Goal: Information Seeking & Learning: Check status

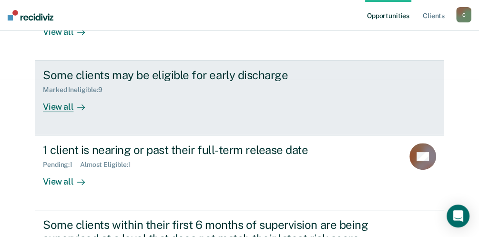
scroll to position [159, 0]
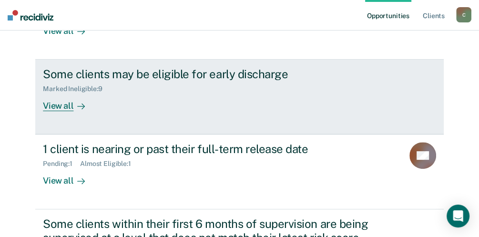
click at [49, 101] on div "View all" at bounding box center [69, 101] width 53 height 19
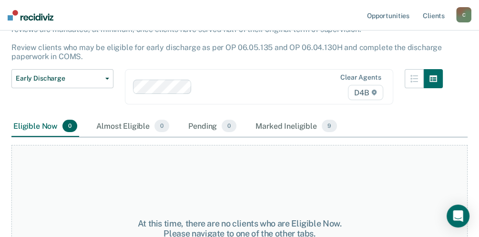
scroll to position [95, 0]
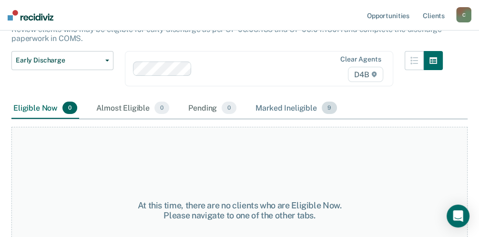
click at [290, 108] on div "Marked Ineligible 9" at bounding box center [296, 108] width 85 height 21
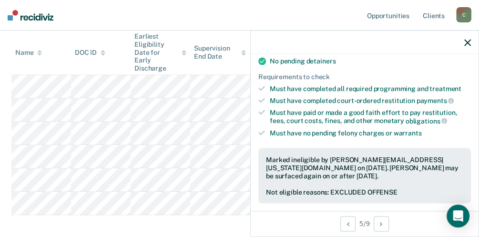
scroll to position [222, 0]
